Goal: Task Accomplishment & Management: Manage account settings

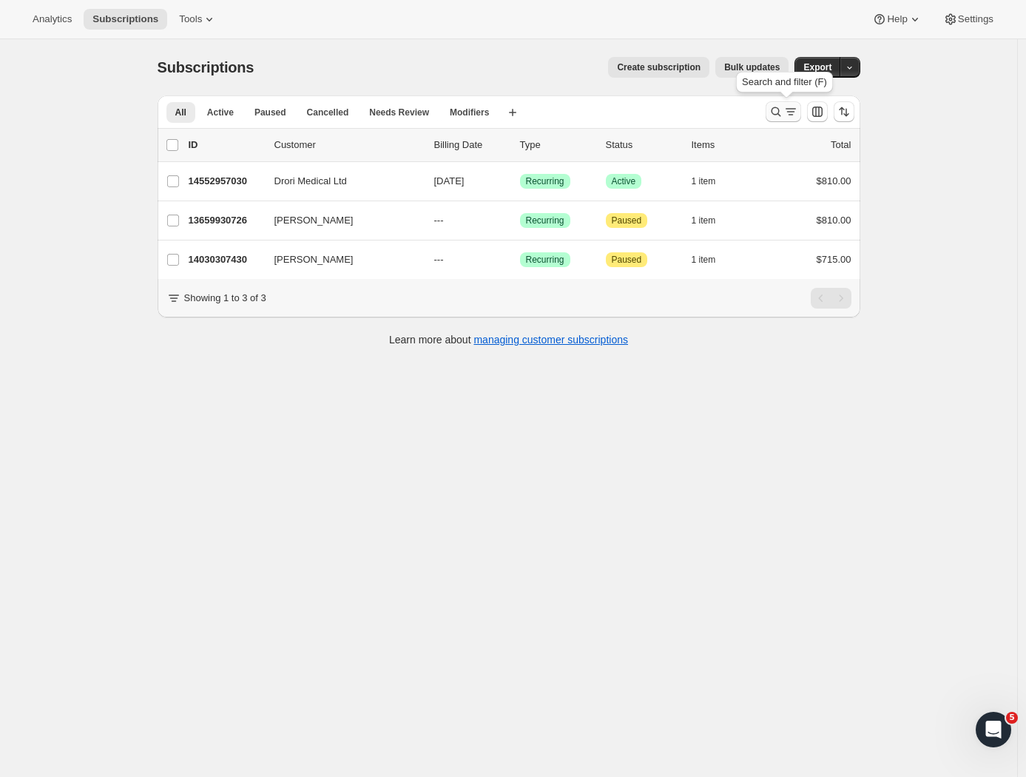
click at [788, 107] on icon "Search and filter results" at bounding box center [790, 111] width 15 height 15
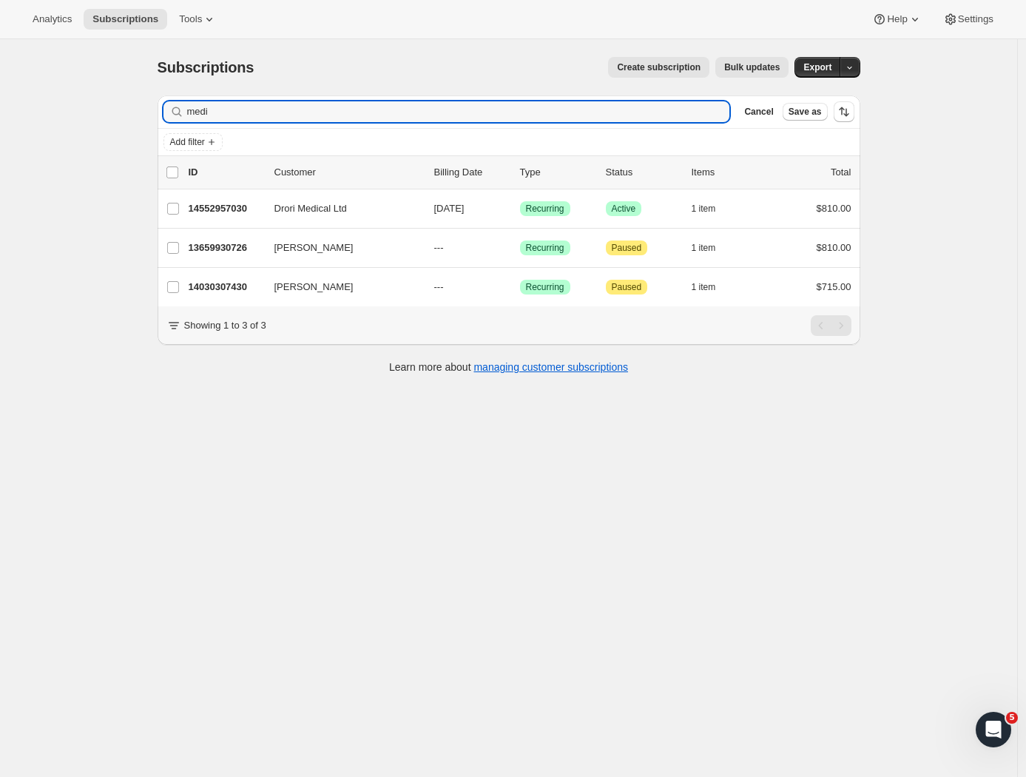
drag, startPoint x: 226, startPoint y: 112, endPoint x: 157, endPoint y: 121, distance: 70.1
click at [157, 121] on div "Filter subscribers medi Clear Cancel Save as Add filter 0 selected Update next …" at bounding box center [503, 237] width 715 height 306
type input "m"
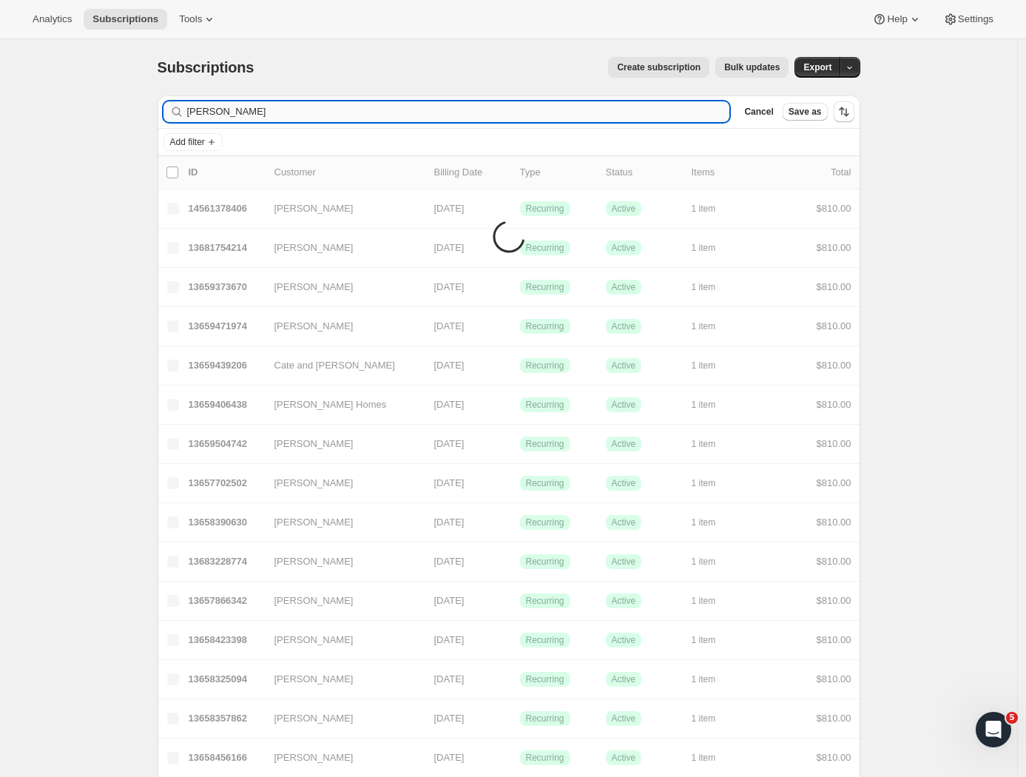
click at [209, 109] on input "[PERSON_NAME]" at bounding box center [458, 111] width 543 height 21
click at [207, 111] on input "[PERSON_NAME]" at bounding box center [458, 111] width 543 height 21
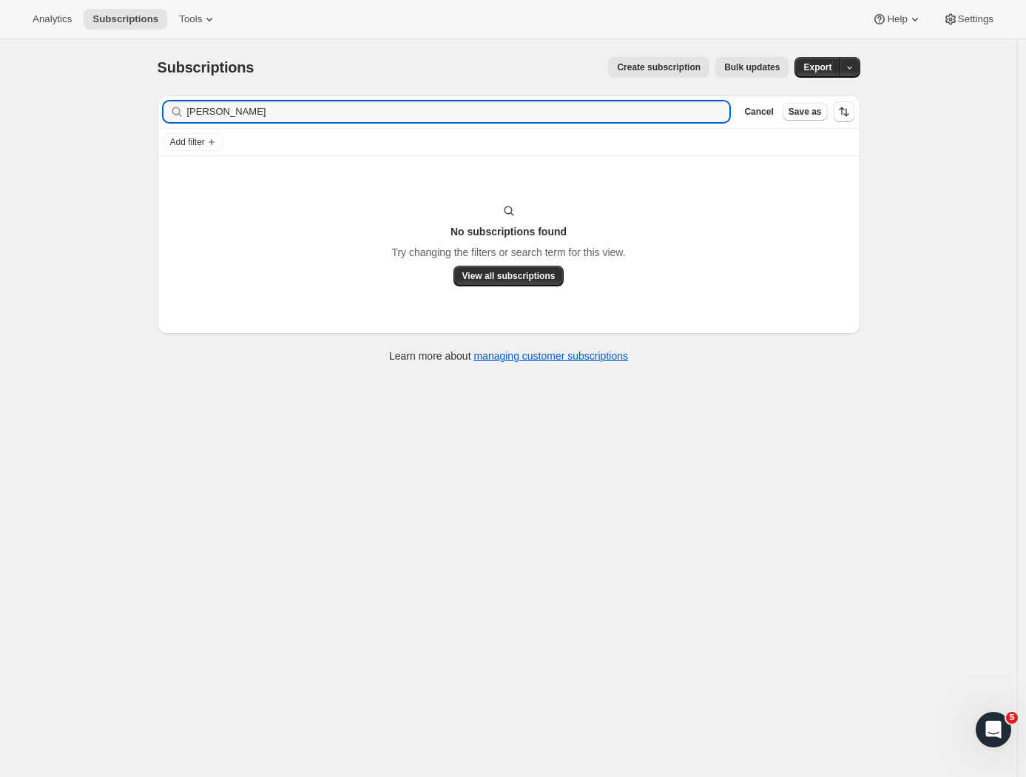
drag, startPoint x: 155, startPoint y: 111, endPoint x: 135, endPoint y: 111, distance: 19.2
click at [136, 111] on div "Subscriptions. This page is ready Subscriptions Create subscription Bulk update…" at bounding box center [508, 427] width 1017 height 777
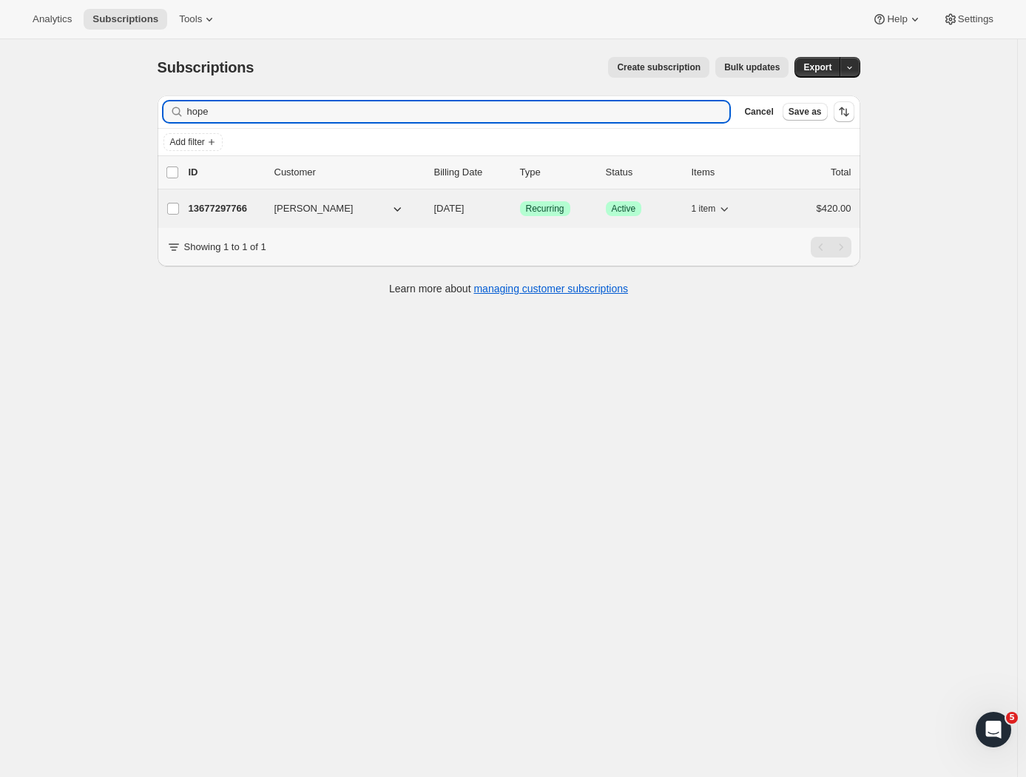
type input "hope"
click at [262, 207] on p "13677297766" at bounding box center [226, 208] width 74 height 15
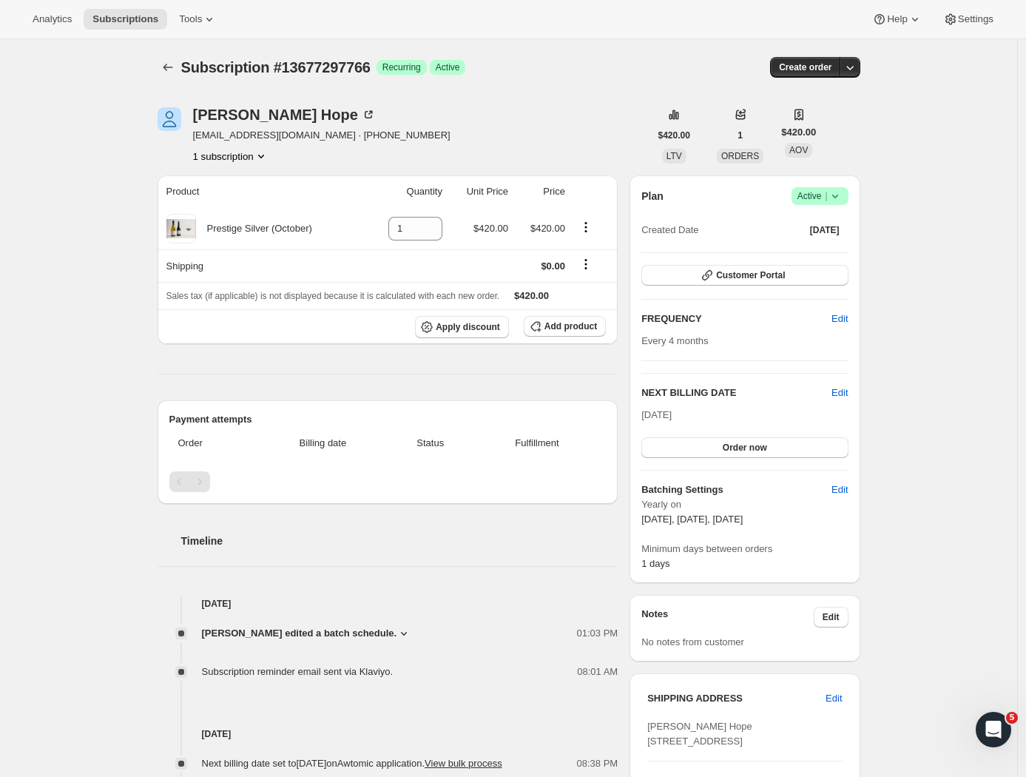
click at [856, 391] on div "Plan Success Active | Created Date [DATE] Customer Portal FREQUENCY Edit Every …" at bounding box center [745, 379] width 230 height 408
click at [848, 392] on span "Edit" at bounding box center [840, 392] width 16 height 15
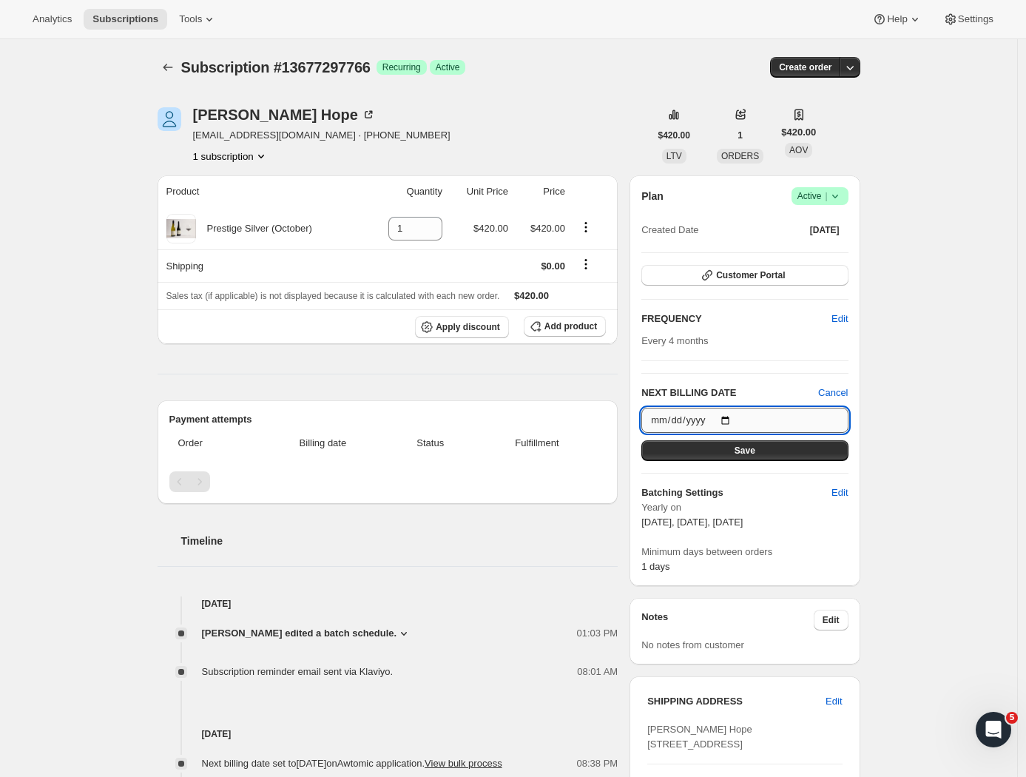
click at [778, 419] on input "[DATE]" at bounding box center [744, 420] width 206 height 25
type input "[DATE]"
click at [795, 449] on button "Save" at bounding box center [744, 450] width 206 height 21
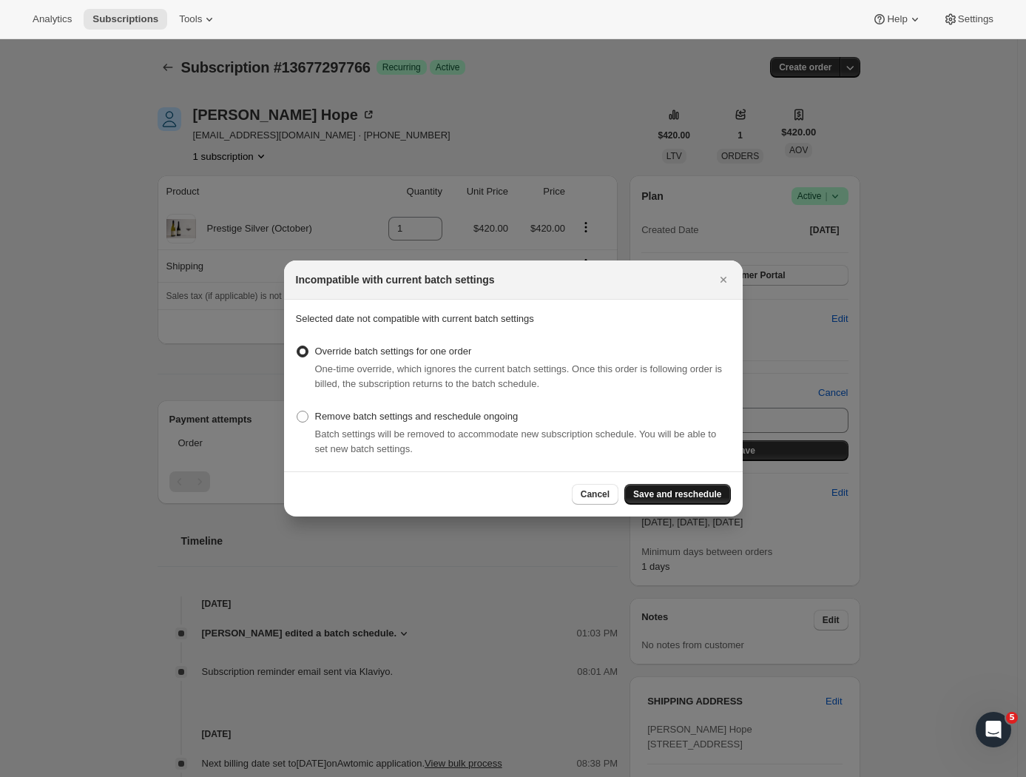
click at [667, 493] on span "Save and reschedule" at bounding box center [677, 494] width 88 height 12
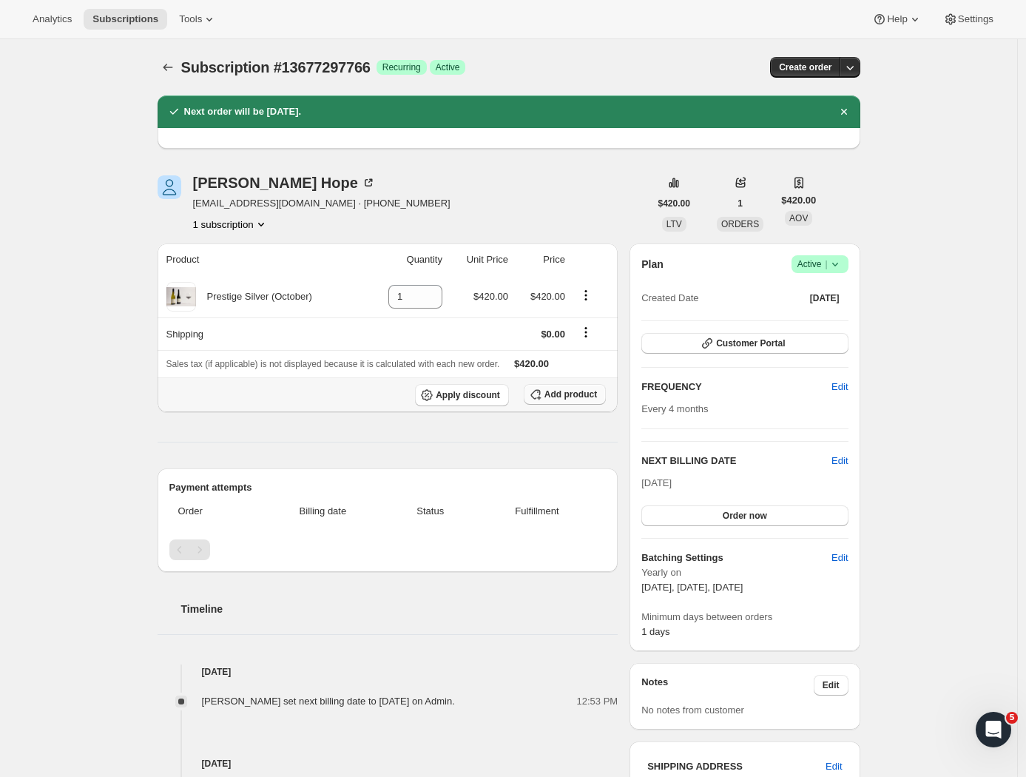
click at [578, 388] on button "Add product" at bounding box center [565, 394] width 82 height 21
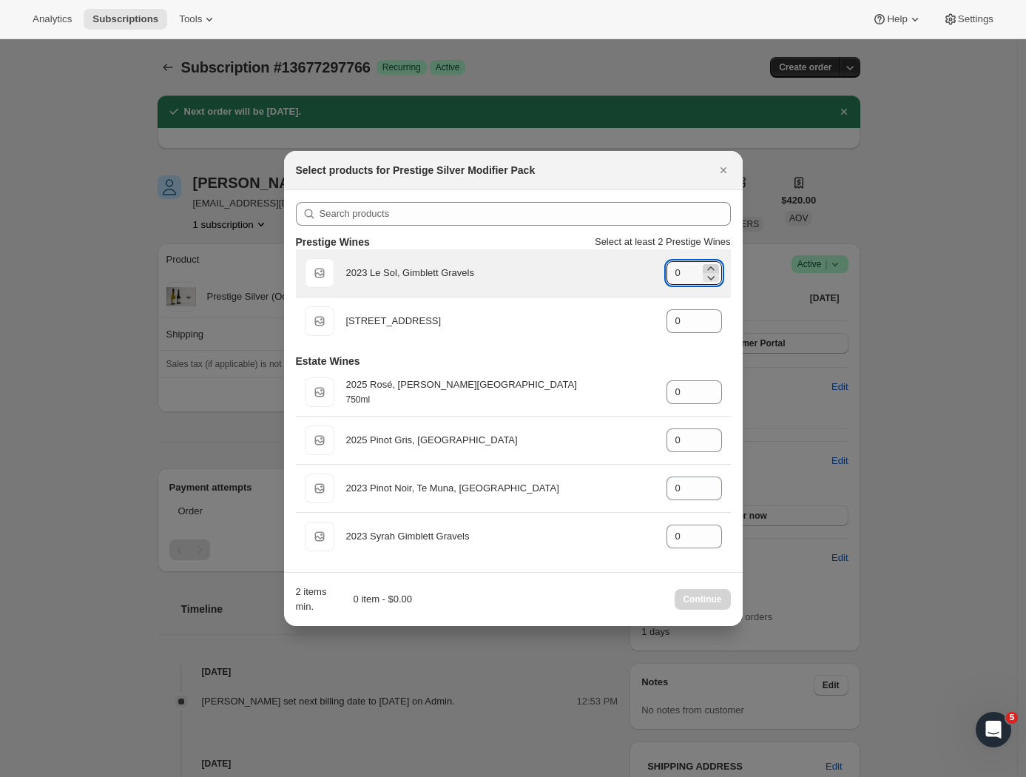
click at [709, 263] on icon ":rhm:" at bounding box center [711, 268] width 15 height 15
type input "1"
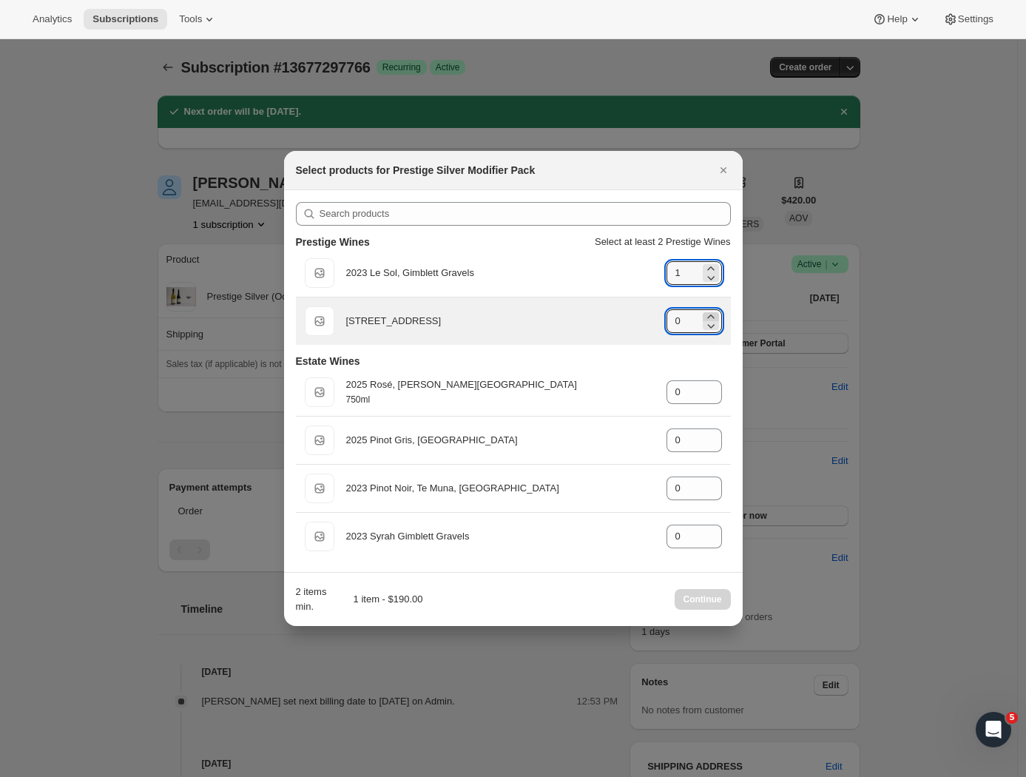
click at [707, 315] on icon ":rhm:" at bounding box center [711, 316] width 15 height 15
type input "1"
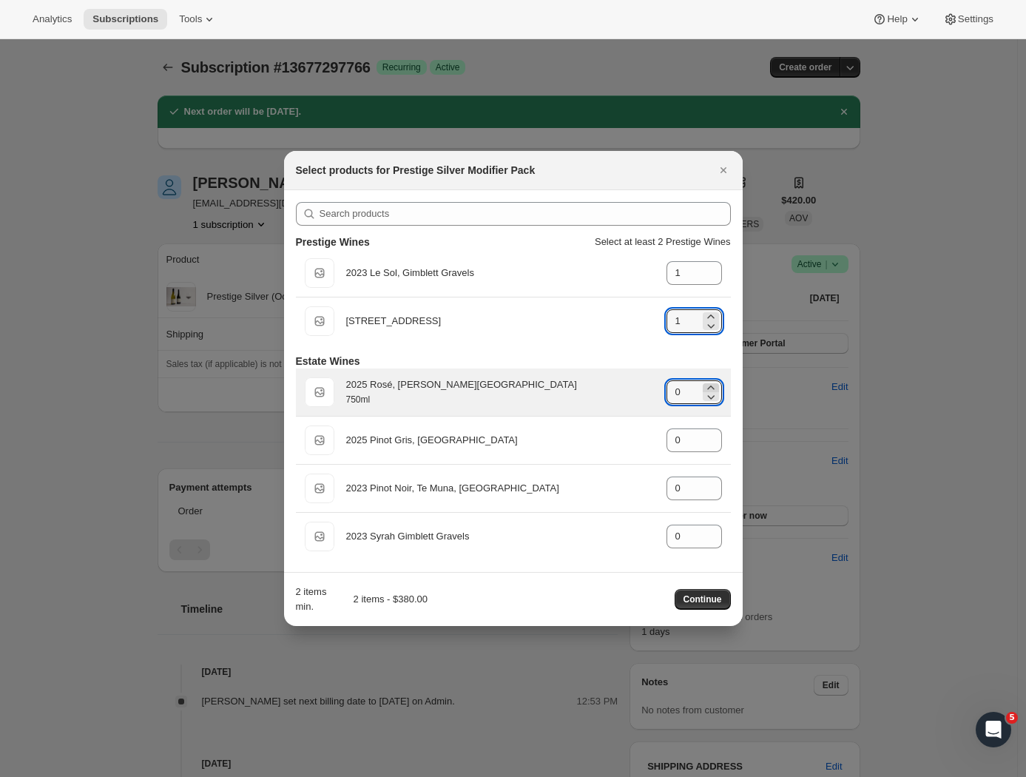
click at [709, 384] on icon ":rhm:" at bounding box center [711, 387] width 15 height 15
type input "1"
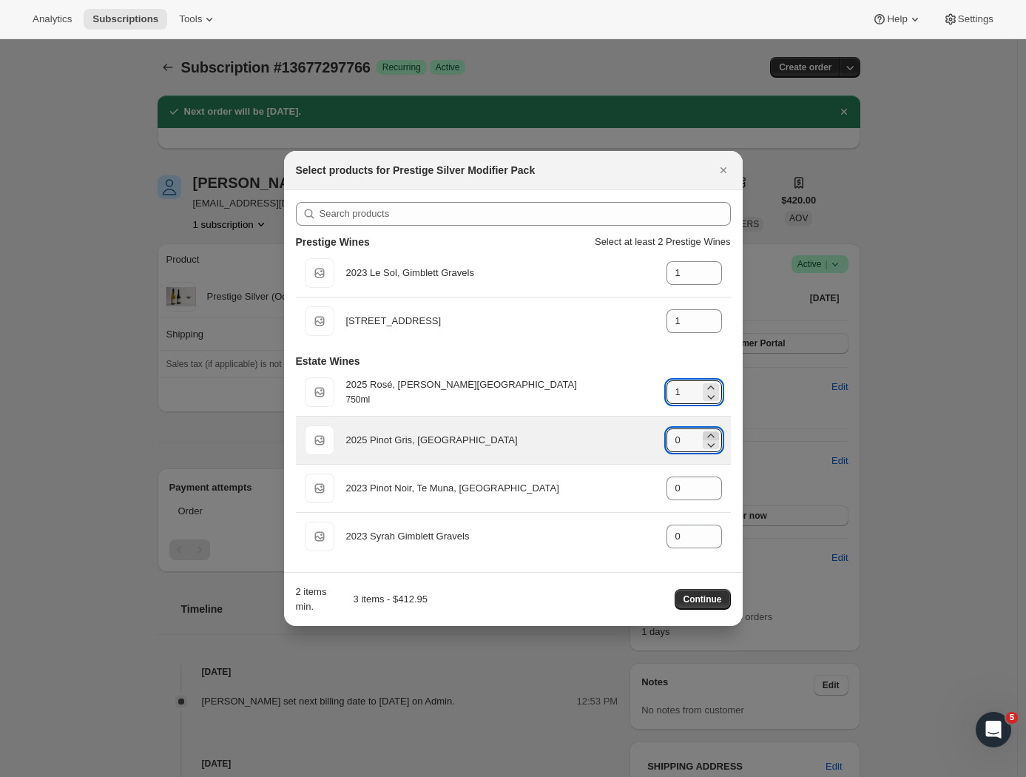
click at [709, 434] on icon ":rhm:" at bounding box center [711, 435] width 15 height 15
type input "1"
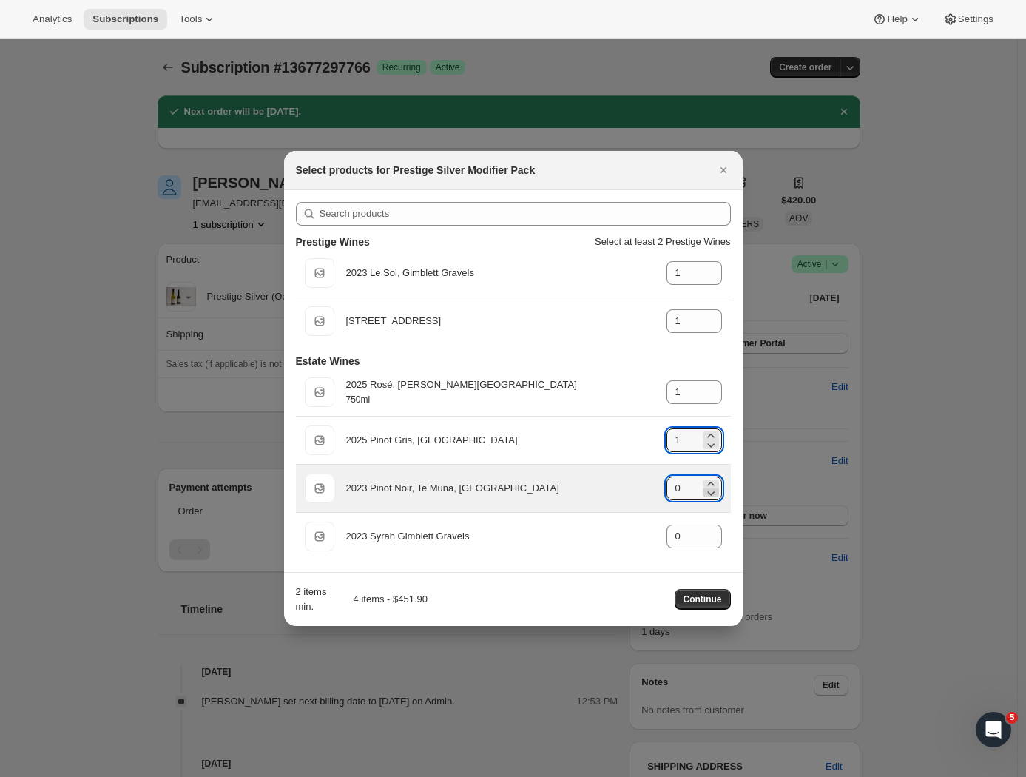
click at [712, 485] on icon ":rhm:" at bounding box center [711, 492] width 15 height 15
click at [711, 482] on icon ":rhm:" at bounding box center [711, 483] width 15 height 15
type input "1"
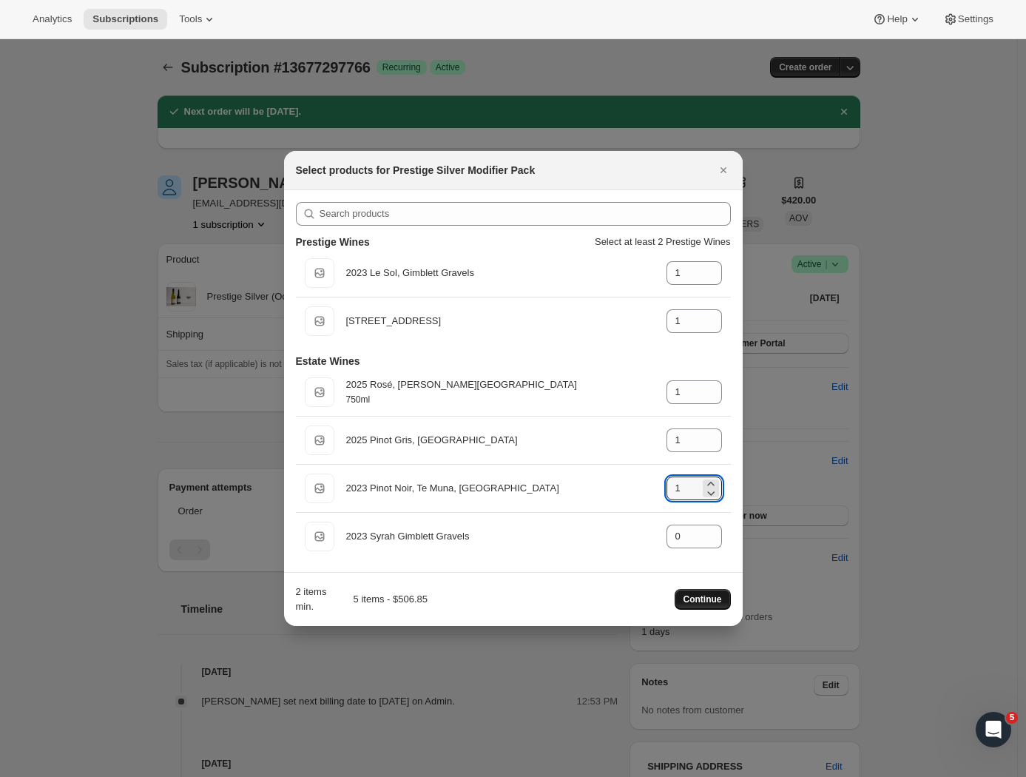
click at [701, 599] on span "Continue" at bounding box center [703, 599] width 38 height 12
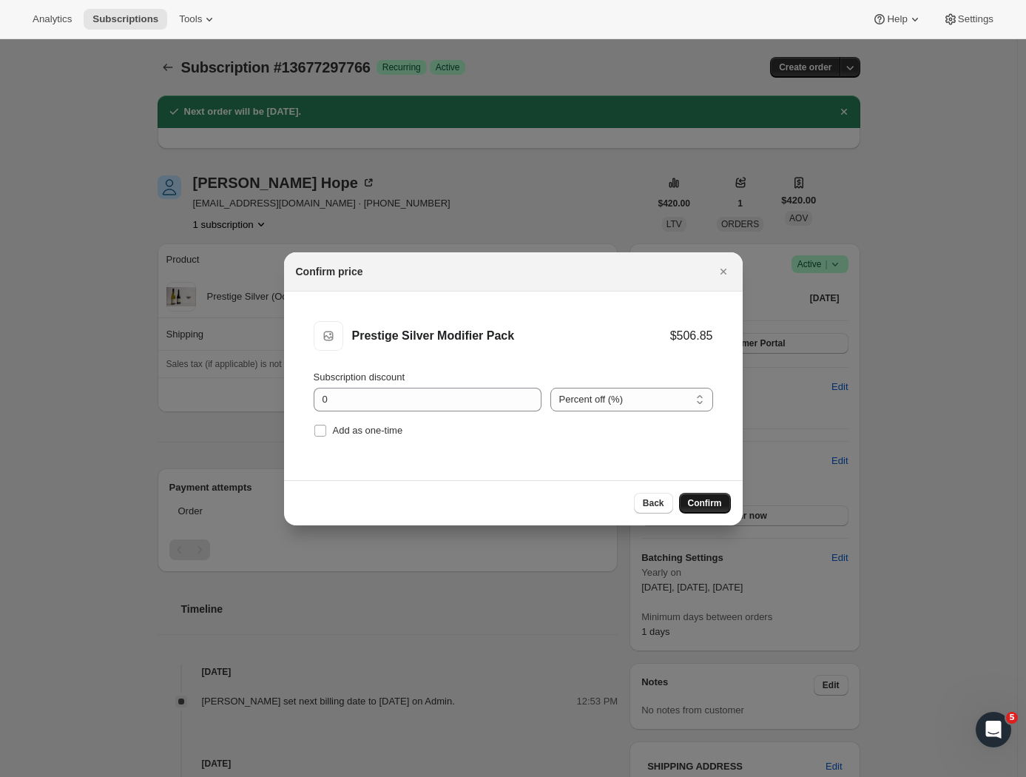
click at [705, 502] on span "Confirm" at bounding box center [705, 503] width 34 height 12
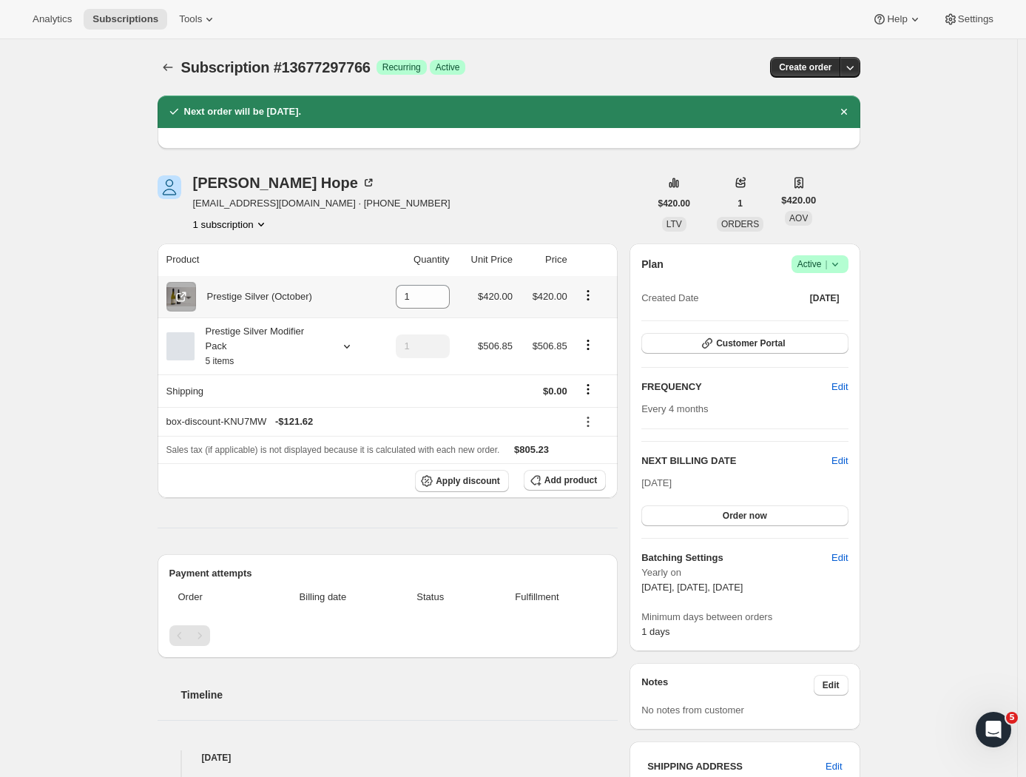
click at [593, 293] on icon "Product actions" at bounding box center [588, 295] width 15 height 15
click at [554, 215] on div "[PERSON_NAME] [PERSON_NAME][EMAIL_ADDRESS][DOMAIN_NAME] · [PHONE_NUMBER] 1 subs…" at bounding box center [404, 203] width 492 height 56
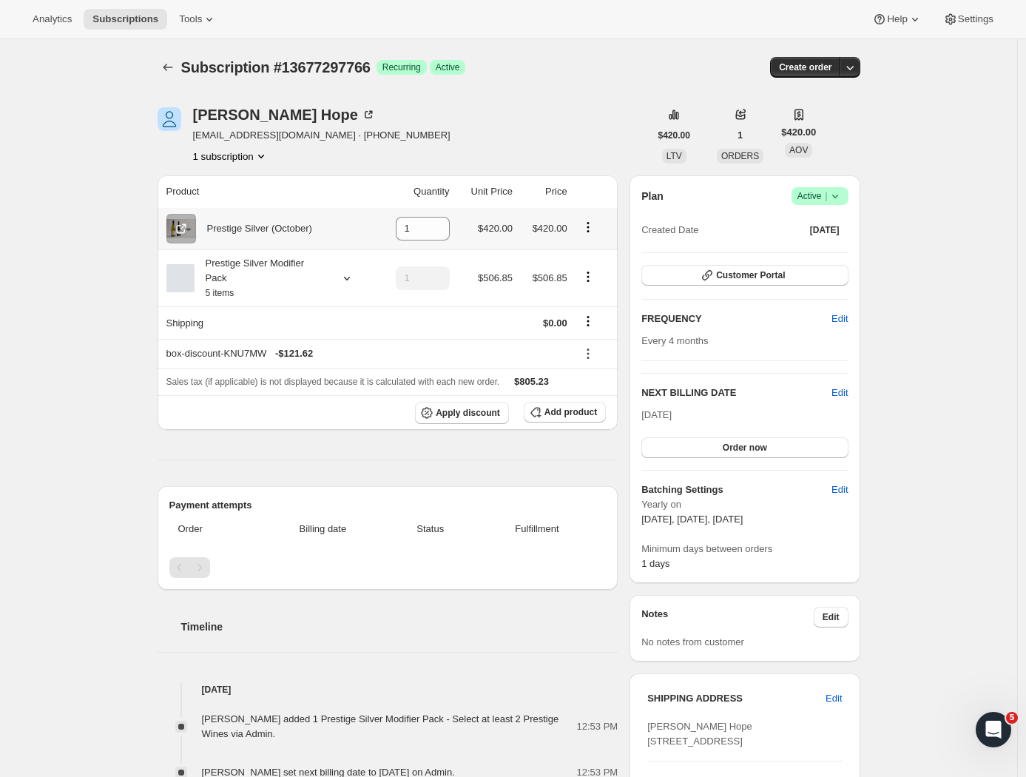
click at [593, 229] on icon "Product actions" at bounding box center [588, 227] width 15 height 15
click at [600, 256] on span "Remove" at bounding box center [591, 257] width 55 height 15
type input "0"
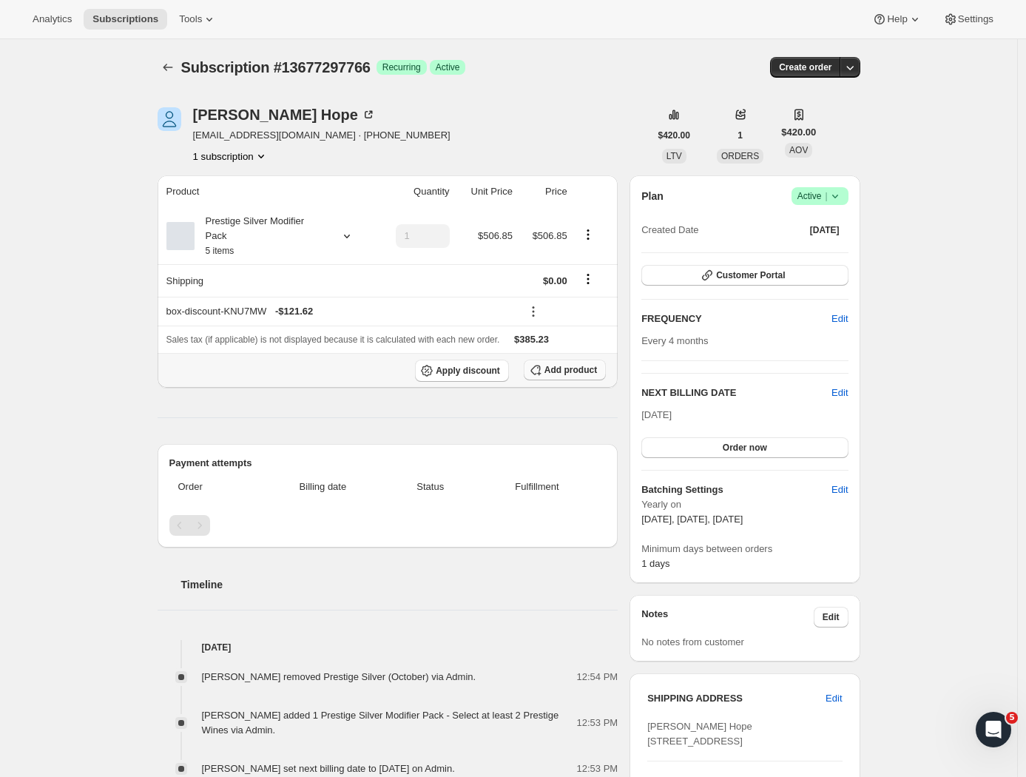
click at [572, 372] on span "Add product" at bounding box center [570, 370] width 53 height 12
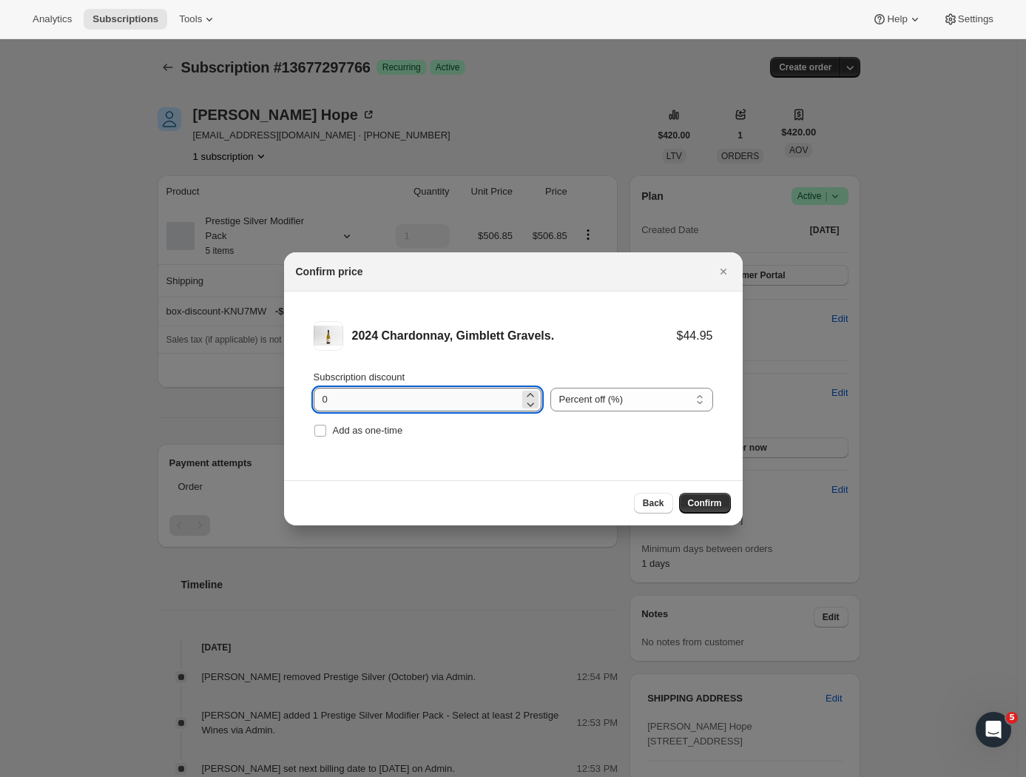
drag, startPoint x: 381, startPoint y: 391, endPoint x: 340, endPoint y: 399, distance: 41.6
click at [340, 399] on input "0" at bounding box center [417, 400] width 206 height 24
type input "24"
click at [318, 431] on input "Add as one-time" at bounding box center [320, 431] width 12 height 12
checkbox input "true"
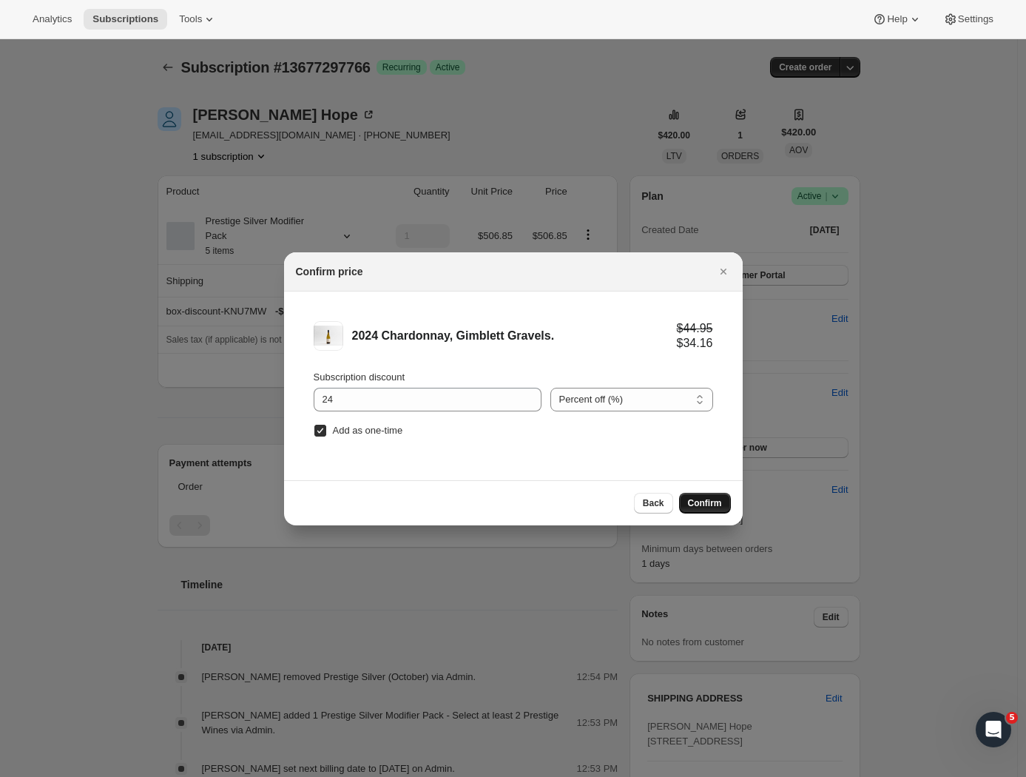
click at [702, 502] on span "Confirm" at bounding box center [705, 503] width 34 height 12
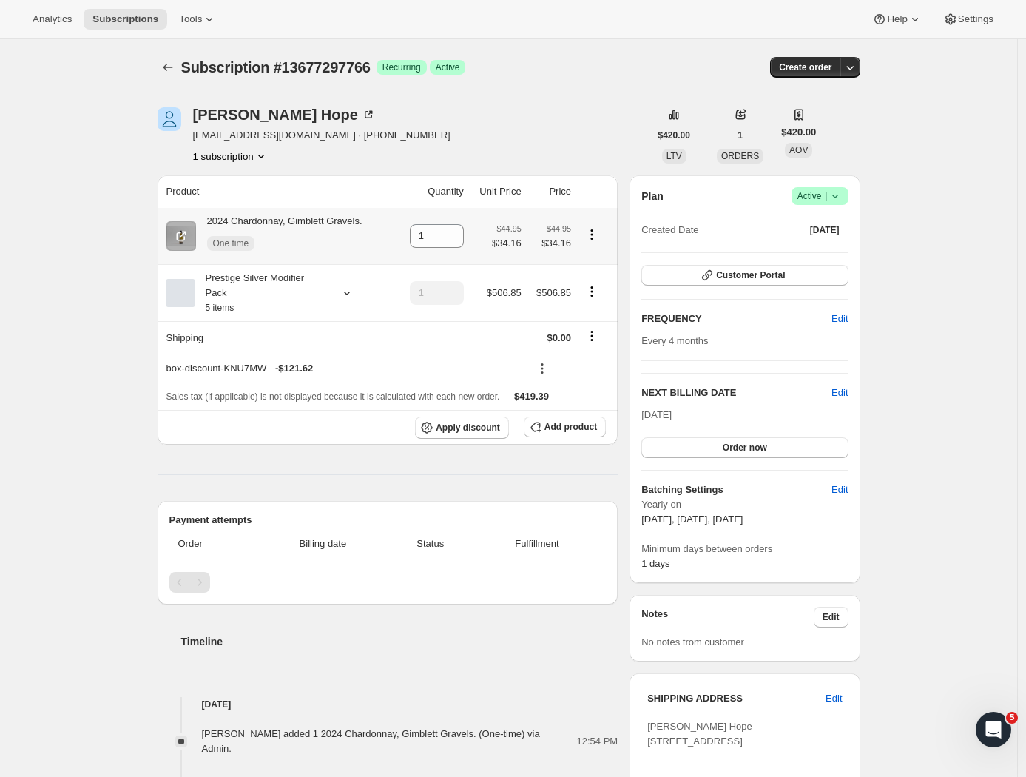
click at [599, 234] on icon "Product actions" at bounding box center [591, 234] width 15 height 15
click at [319, 228] on div "2024 Chardonnay, Gimblett Gravels. One time" at bounding box center [279, 236] width 166 height 44
click at [599, 237] on icon "Product actions" at bounding box center [591, 234] width 15 height 15
click at [595, 261] on span "Remove" at bounding box center [586, 265] width 36 height 11
type input "0"
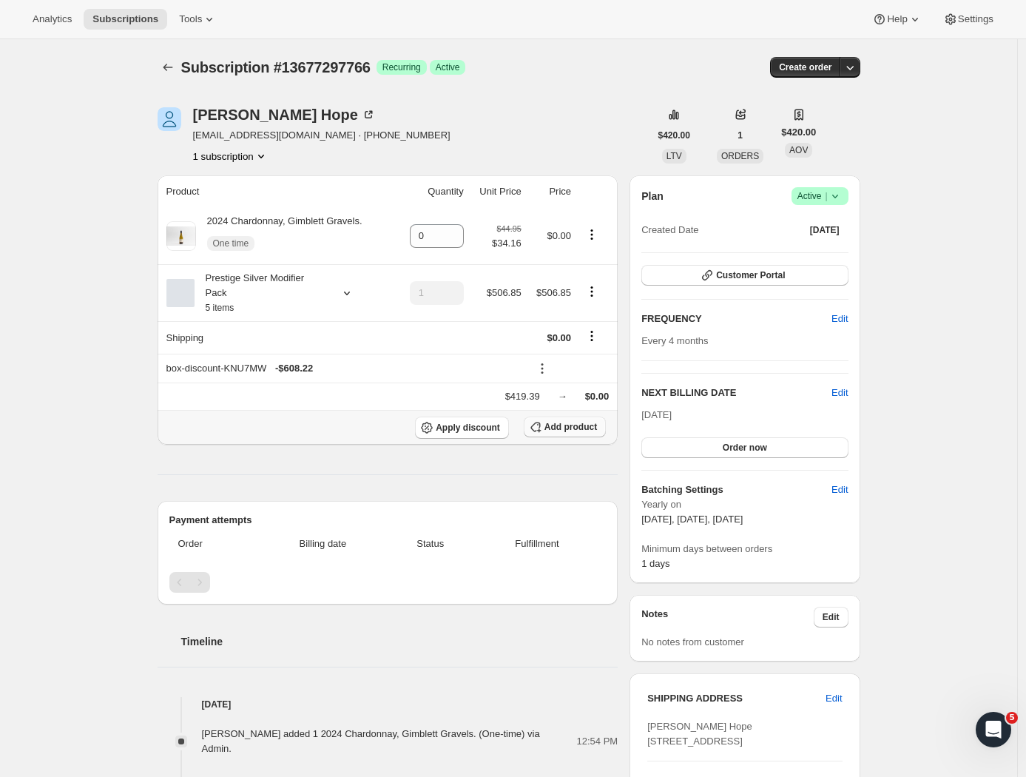
click at [561, 431] on span "Add product" at bounding box center [570, 427] width 53 height 12
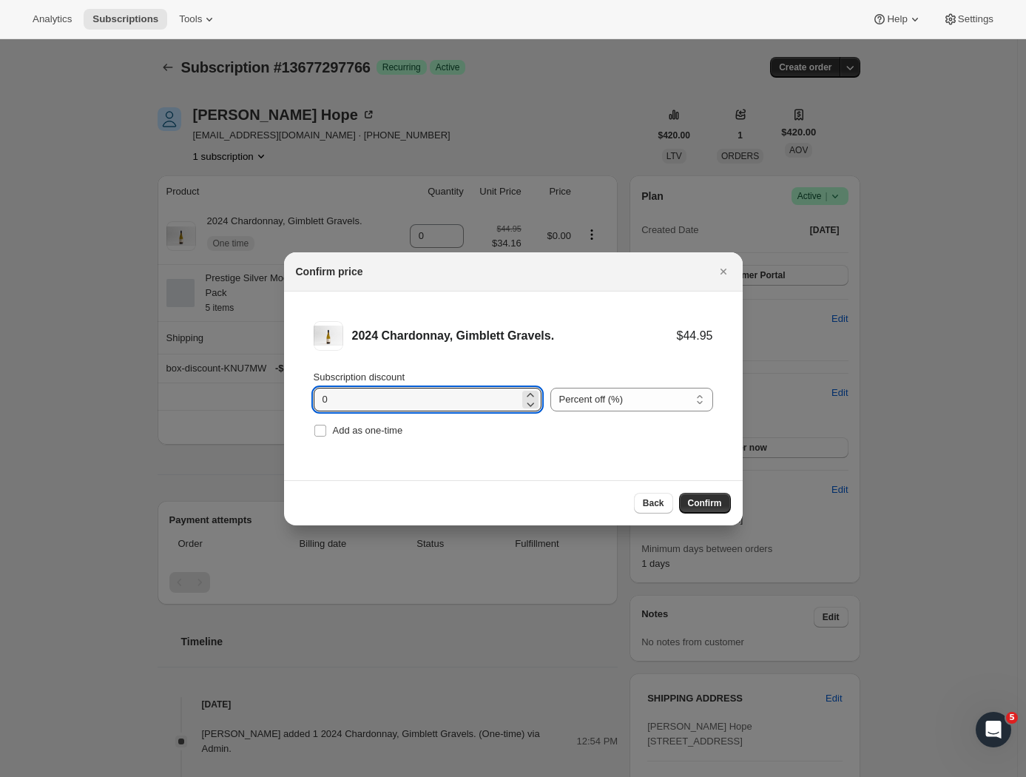
drag, startPoint x: 343, startPoint y: 397, endPoint x: 249, endPoint y: 385, distance: 94.0
type input "23"
click at [702, 504] on span "Confirm" at bounding box center [705, 503] width 34 height 12
type input "1"
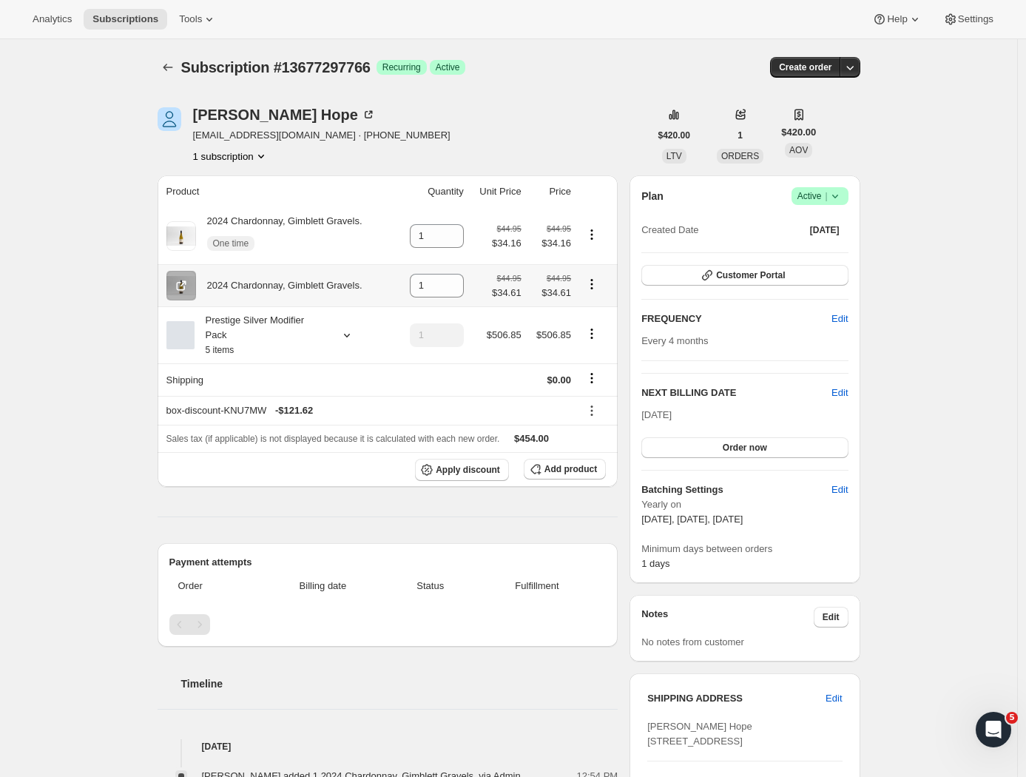
click at [595, 286] on icon "Product actions" at bounding box center [591, 284] width 15 height 15
click at [587, 107] on div "Dawn Hope dawnehope@gmail.com · +64212959424 1 subscription $420.00 LTV 1 ORDER…" at bounding box center [503, 736] width 715 height 1304
click at [599, 234] on icon "Product actions" at bounding box center [591, 234] width 15 height 15
click at [595, 266] on span "Remove" at bounding box center [586, 265] width 36 height 11
type input "0"
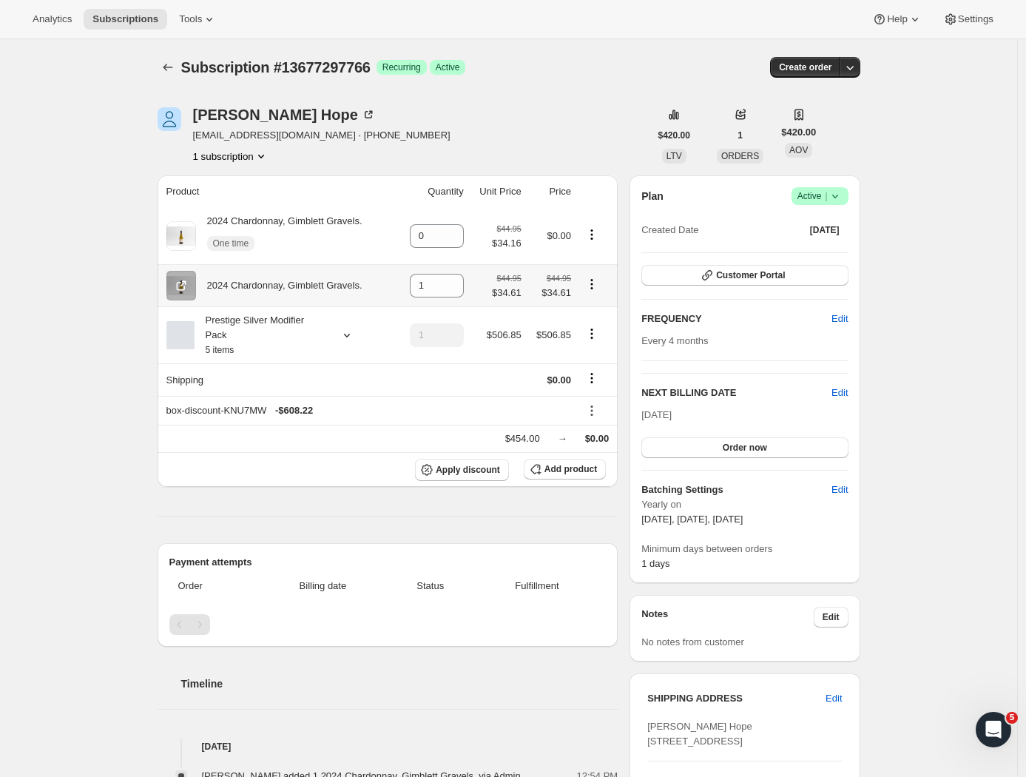
click at [598, 283] on icon "Product actions" at bounding box center [591, 284] width 15 height 15
click at [593, 314] on span "Remove" at bounding box center [586, 315] width 36 height 11
type input "0"
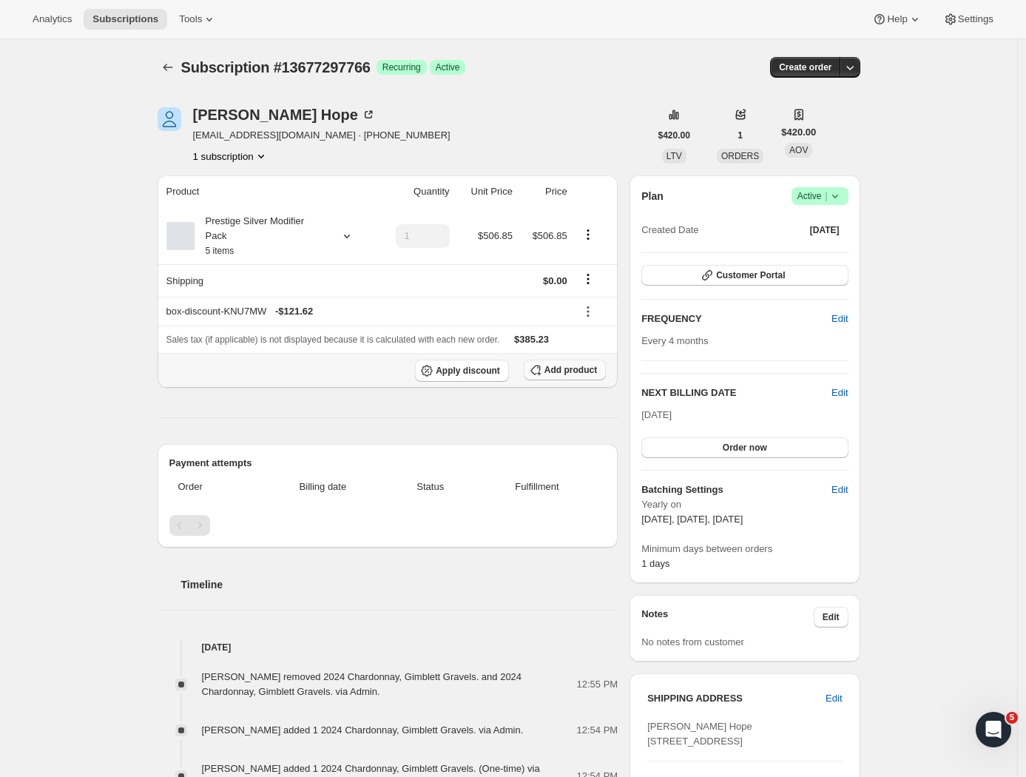
click at [584, 368] on span "Add product" at bounding box center [570, 370] width 53 height 12
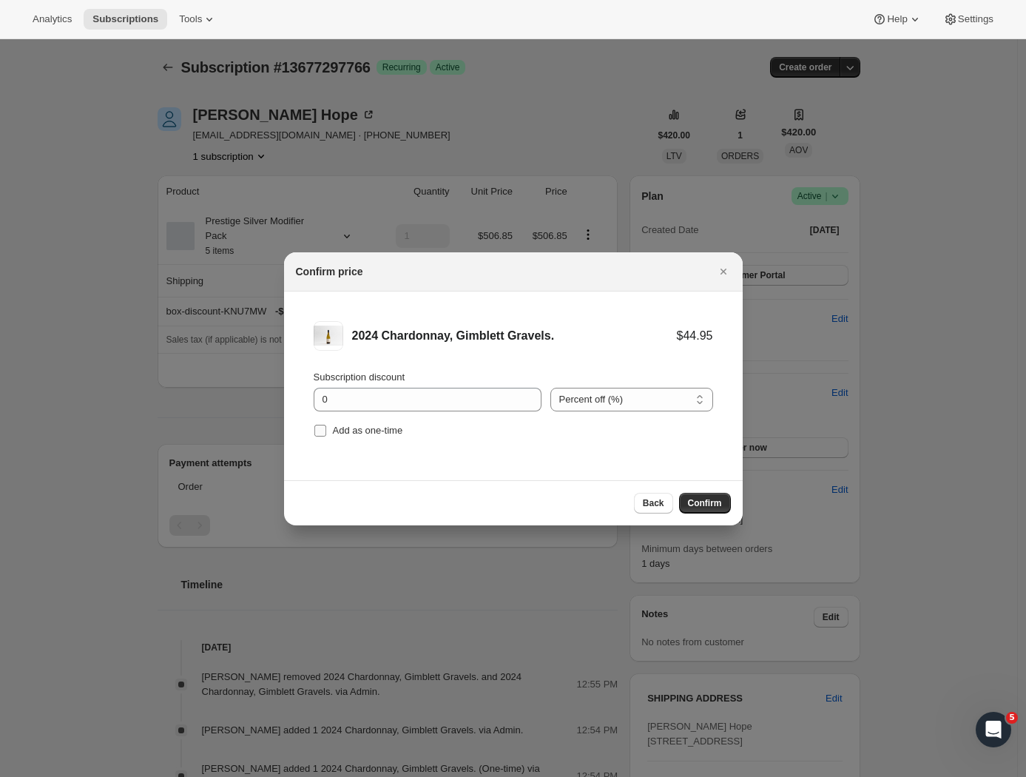
drag, startPoint x: 326, startPoint y: 428, endPoint x: 328, endPoint y: 420, distance: 7.7
click at [326, 428] on span ":rm3:" at bounding box center [320, 430] width 13 height 13
click at [326, 428] on input "Add as one-time" at bounding box center [320, 431] width 12 height 12
checkbox input "true"
drag, startPoint x: 323, startPoint y: 404, endPoint x: 305, endPoint y: 399, distance: 18.3
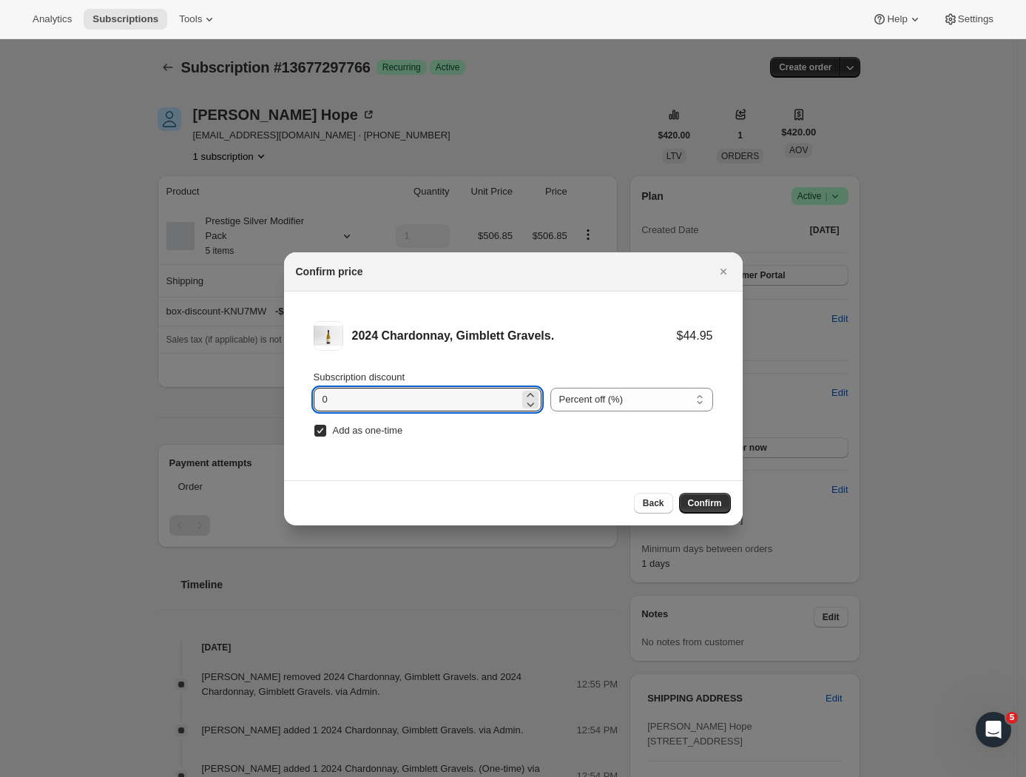
click at [305, 399] on li "2024 Chardonnay, Gimblett Gravels. $44.95 Subscription discount 0 Percent off (…" at bounding box center [513, 380] width 459 height 179
type input "23"
drag, startPoint x: 715, startPoint y: 501, endPoint x: 707, endPoint y: 502, distance: 8.2
click at [715, 501] on span "Confirm" at bounding box center [705, 503] width 34 height 12
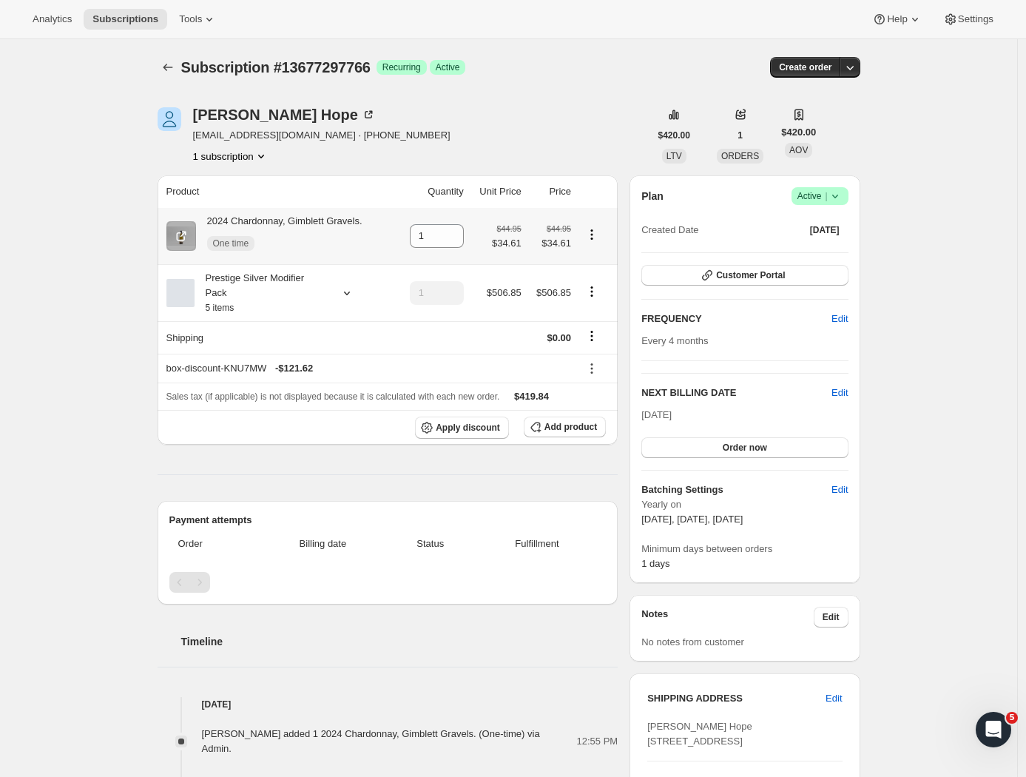
click at [599, 236] on icon "Product actions" at bounding box center [591, 234] width 15 height 15
click at [594, 266] on span "Remove" at bounding box center [586, 265] width 36 height 11
type input "0"
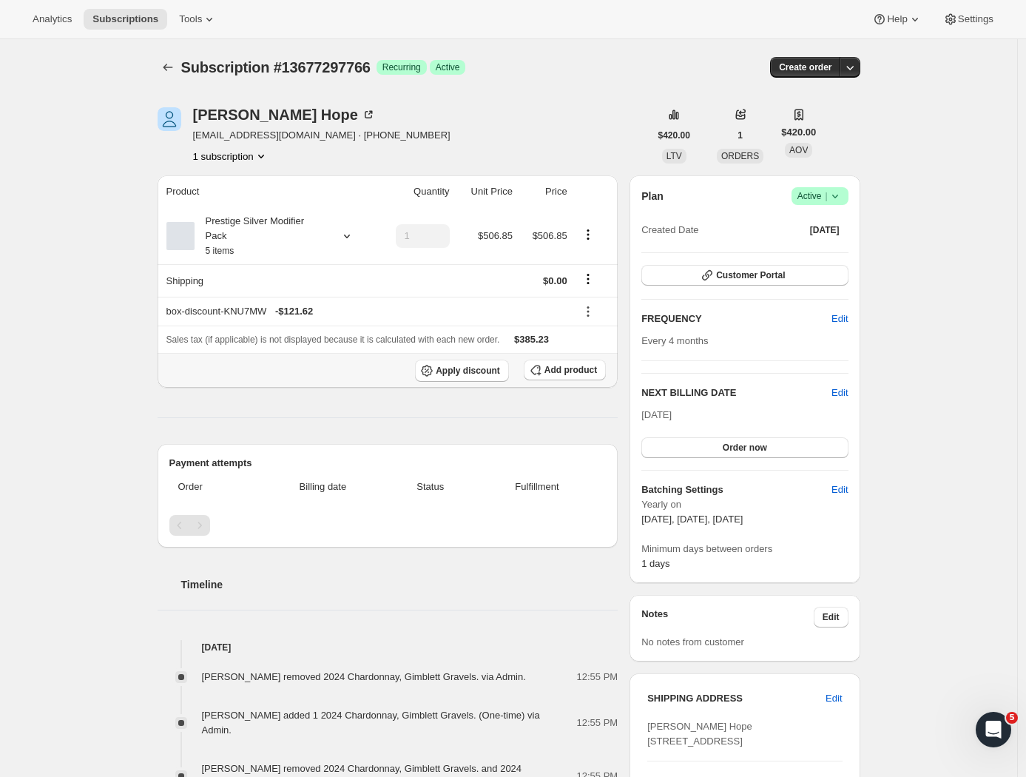
click at [571, 385] on th "Apply discount Add product" at bounding box center [388, 370] width 461 height 35
click at [573, 380] on button "Add product" at bounding box center [565, 370] width 82 height 21
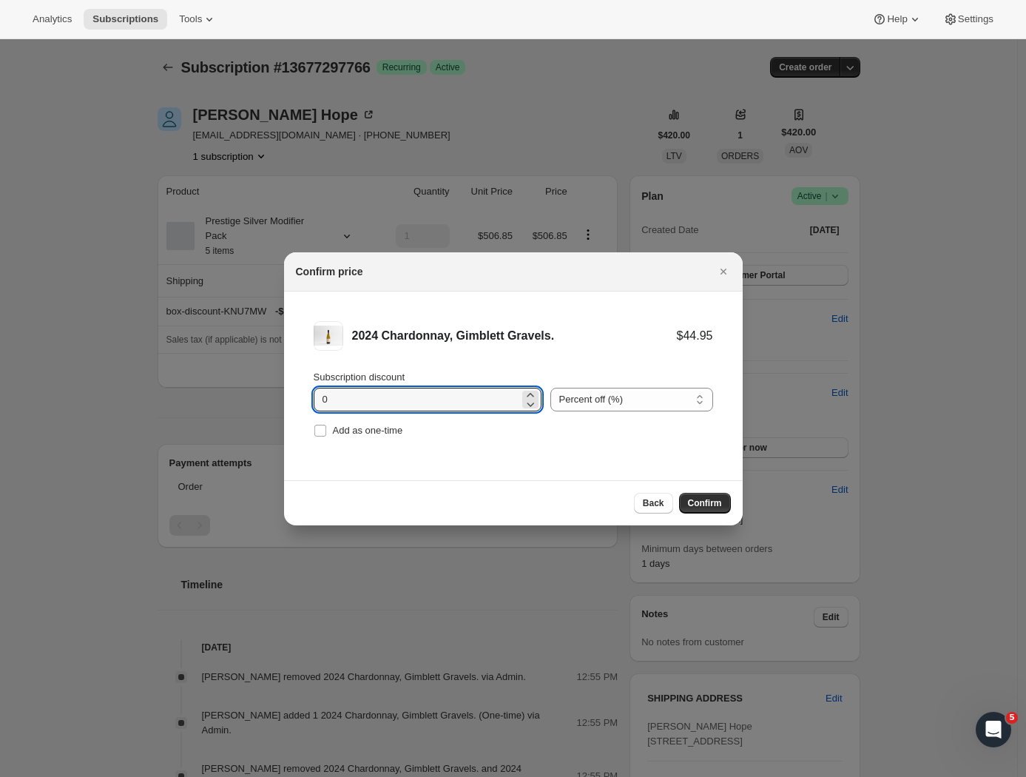
drag, startPoint x: 338, startPoint y: 396, endPoint x: 235, endPoint y: 393, distance: 102.9
type input "22"
click at [321, 427] on input "Add as one-time" at bounding box center [320, 431] width 12 height 12
checkbox input "true"
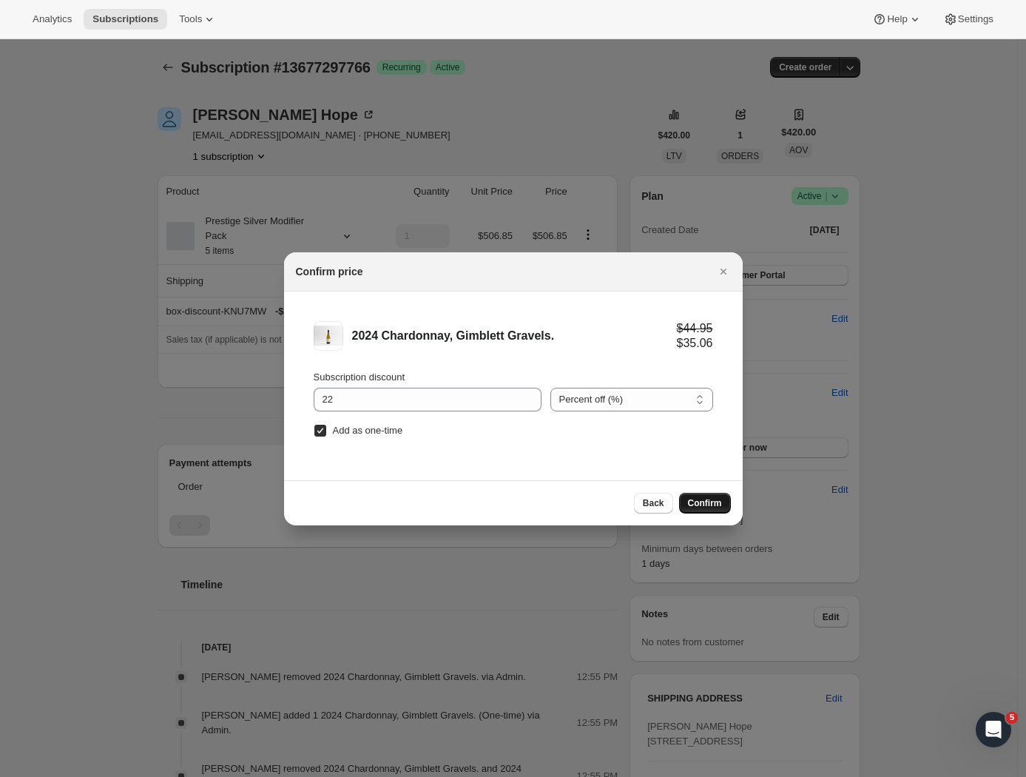
click at [710, 496] on button "Confirm" at bounding box center [705, 503] width 52 height 21
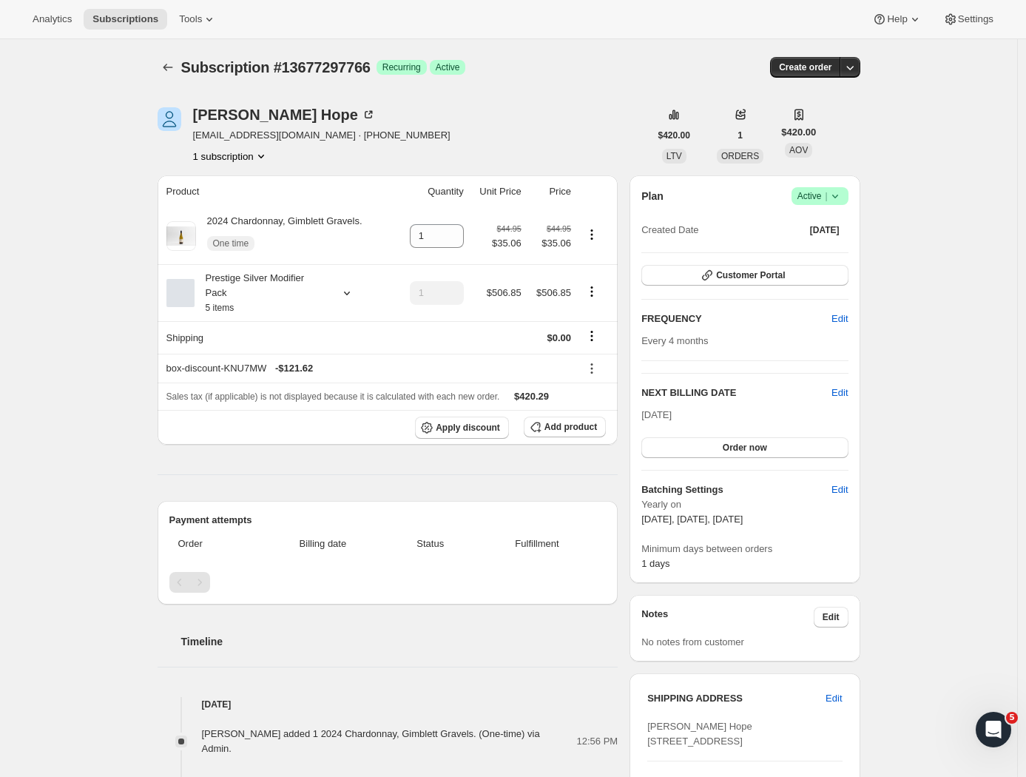
click at [457, 130] on div "[PERSON_NAME] [PERSON_NAME][EMAIL_ADDRESS][DOMAIN_NAME] · [PHONE_NUMBER] 1 subs…" at bounding box center [404, 135] width 492 height 56
click at [175, 70] on icon "Subscriptions" at bounding box center [168, 67] width 15 height 15
